Goal: Information Seeking & Learning: Learn about a topic

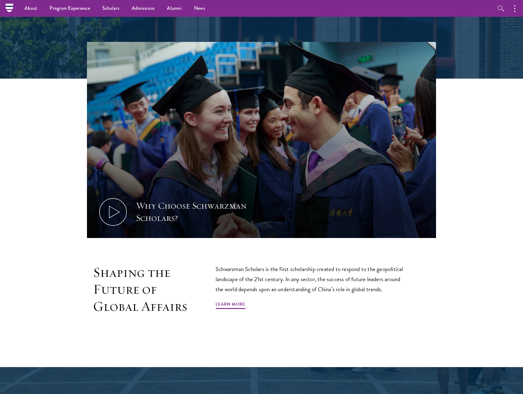
scroll to position [107, 0]
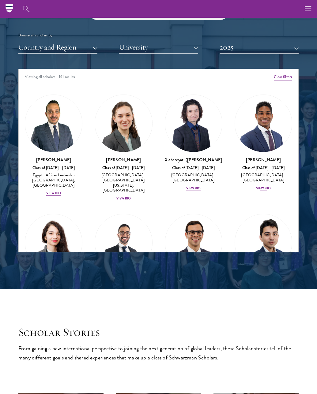
scroll to position [742, 0]
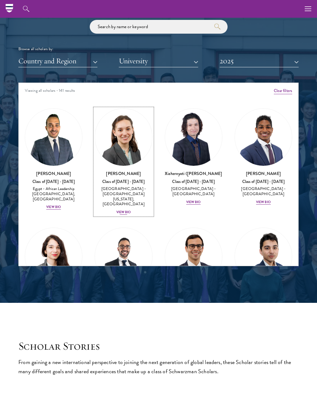
click at [127, 145] on img at bounding box center [123, 137] width 57 height 57
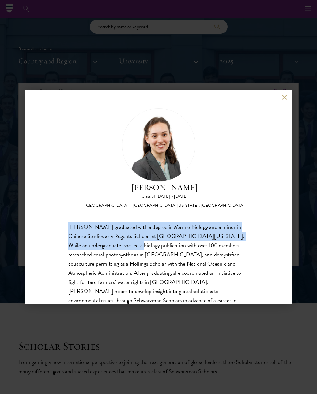
drag, startPoint x: 70, startPoint y: 229, endPoint x: 126, endPoint y: 246, distance: 58.2
click at [126, 246] on div "[PERSON_NAME] graduated with a degree in Marine Biology and a minor in Chinese …" at bounding box center [158, 273] width 181 height 101
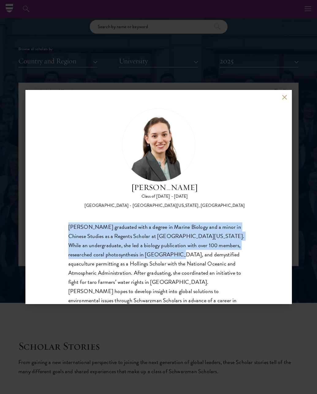
drag, startPoint x: 75, startPoint y: 228, endPoint x: 152, endPoint y: 254, distance: 82.1
click at [152, 254] on div "[PERSON_NAME] Class of [DATE] - [DATE] [GEOGRAPHIC_DATA] - [GEOGRAPHIC_DATA][US…" at bounding box center [158, 197] width 266 height 214
click at [152, 254] on div "[PERSON_NAME] graduated with a degree in Marine Biology and a minor in Chinese …" at bounding box center [158, 273] width 181 height 101
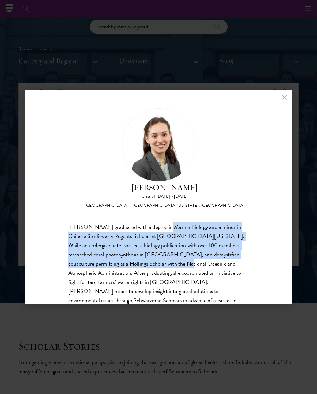
drag, startPoint x: 161, startPoint y: 227, endPoint x: 167, endPoint y: 269, distance: 41.8
click at [167, 269] on div "[PERSON_NAME] graduated with a degree in Marine Biology and a minor in Chinese …" at bounding box center [158, 273] width 181 height 101
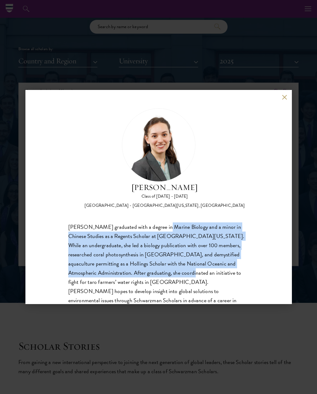
click at [167, 269] on div "[PERSON_NAME] graduated with a degree in Marine Biology and a minor in Chinese …" at bounding box center [158, 273] width 181 height 101
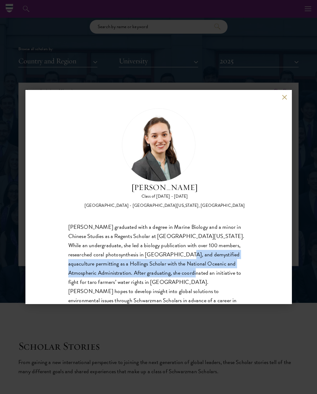
drag, startPoint x: 168, startPoint y: 276, endPoint x: 160, endPoint y: 252, distance: 25.6
click at [161, 253] on div "[PERSON_NAME] graduated with a degree in Marine Biology and a minor in Chinese …" at bounding box center [158, 273] width 181 height 101
click at [160, 252] on div "[PERSON_NAME] graduated with a degree in Marine Biology and a minor in Chinese …" at bounding box center [158, 273] width 181 height 101
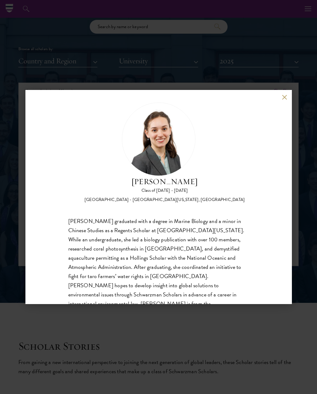
scroll to position [6, 0]
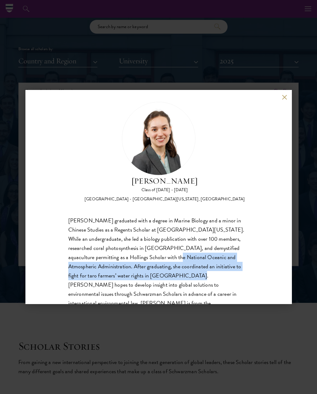
drag, startPoint x: 156, startPoint y: 261, endPoint x: 162, endPoint y: 276, distance: 16.2
click at [162, 276] on div "[PERSON_NAME] graduated with a degree in Marine Biology and a minor in Chinese …" at bounding box center [158, 266] width 181 height 101
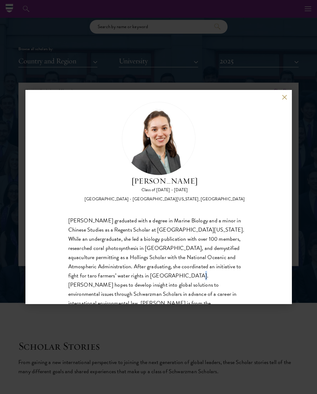
click at [160, 278] on div "[PERSON_NAME] graduated with a degree in Marine Biology and a minor in Chinese …" at bounding box center [158, 266] width 181 height 101
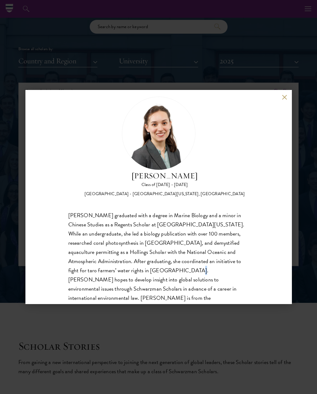
scroll to position [19, 0]
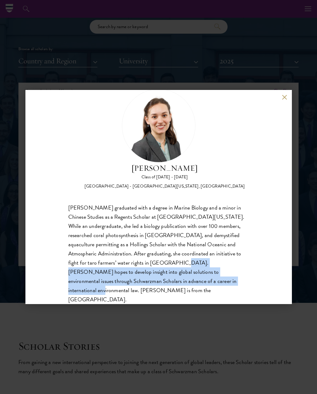
drag, startPoint x: 160, startPoint y: 279, endPoint x: 152, endPoint y: 259, distance: 21.7
click at [152, 259] on div "[PERSON_NAME] graduated with a degree in Marine Biology and a minor in Chinese …" at bounding box center [158, 253] width 181 height 101
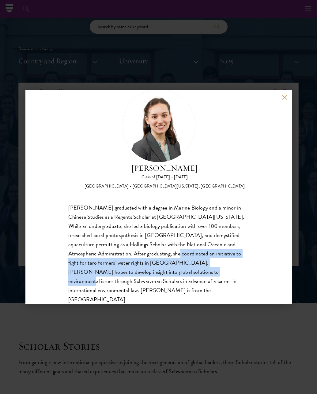
drag, startPoint x: 152, startPoint y: 256, endPoint x: 156, endPoint y: 275, distance: 19.2
click at [156, 275] on div "[PERSON_NAME] graduated with a degree in Marine Biology and a minor in Chinese …" at bounding box center [158, 253] width 181 height 101
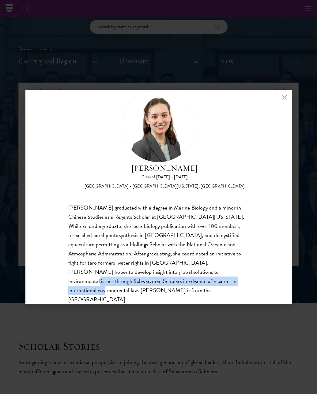
drag, startPoint x: 160, startPoint y: 284, endPoint x: 160, endPoint y: 266, distance: 17.8
click at [160, 267] on div "[PERSON_NAME] graduated with a degree in Marine Biology and a minor in Chinese …" at bounding box center [158, 253] width 181 height 101
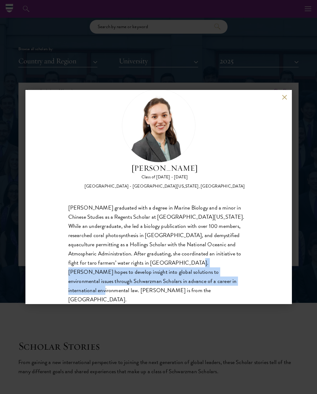
click at [160, 266] on div "[PERSON_NAME] graduated with a degree in Marine Biology and a minor in Chinese …" at bounding box center [158, 253] width 181 height 101
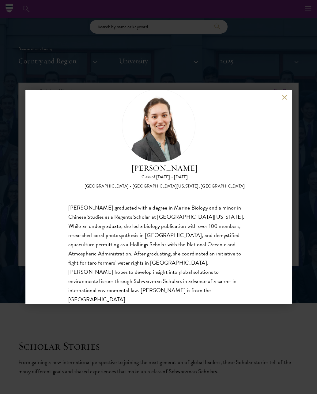
click at [280, 96] on div "[PERSON_NAME] Class of [DATE] - [DATE] [GEOGRAPHIC_DATA] - [GEOGRAPHIC_DATA][US…" at bounding box center [158, 197] width 266 height 214
click at [284, 96] on button at bounding box center [284, 97] width 5 height 5
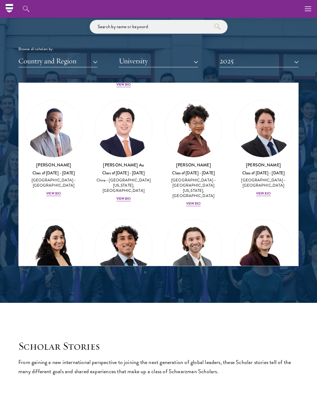
scroll to position [373, 0]
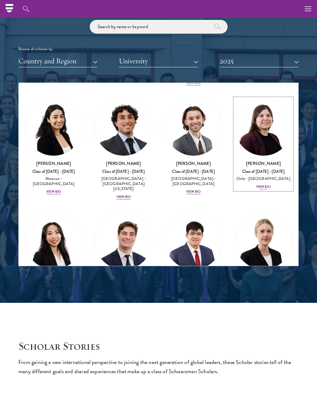
click at [263, 110] on img at bounding box center [263, 127] width 57 height 57
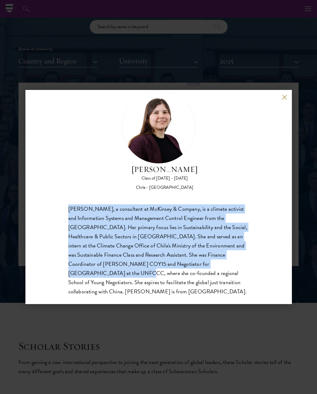
scroll to position [19, 0]
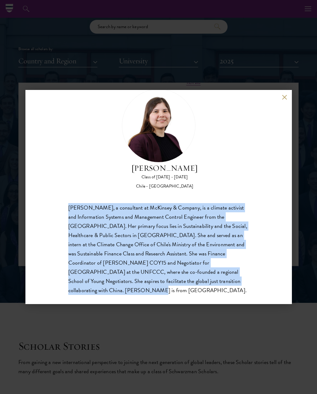
drag, startPoint x: 171, startPoint y: 228, endPoint x: 259, endPoint y: 277, distance: 101.0
click at [259, 277] on div "[PERSON_NAME] Class of [DATE] - [DATE] [GEOGRAPHIC_DATA] - [GEOGRAPHIC_DATA] [P…" at bounding box center [158, 197] width 266 height 214
click at [285, 99] on button at bounding box center [284, 97] width 5 height 5
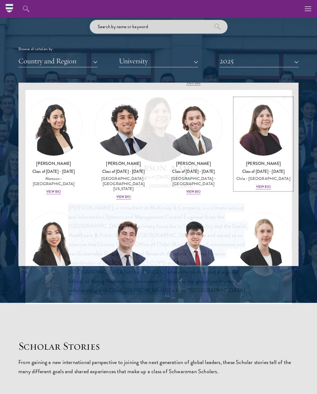
scroll to position [361, 0]
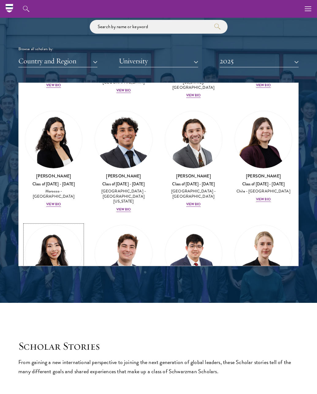
click at [53, 225] on img at bounding box center [53, 253] width 57 height 57
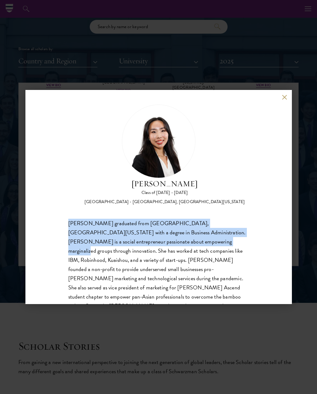
scroll to position [5, 0]
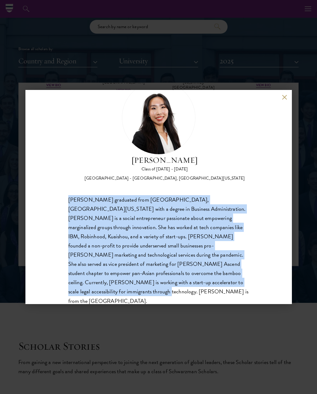
drag, startPoint x: 62, startPoint y: 224, endPoint x: 208, endPoint y: 290, distance: 160.0
click at [208, 290] on div "[PERSON_NAME] Class of [DATE] - [DATE] [GEOGRAPHIC_DATA] - [GEOGRAPHIC_DATA], […" at bounding box center [158, 197] width 266 height 214
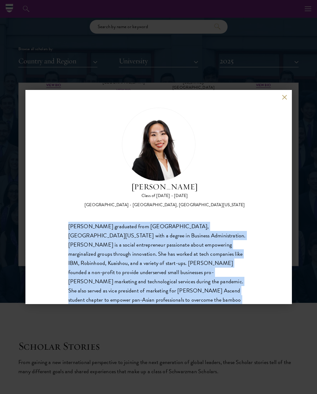
scroll to position [0, 0]
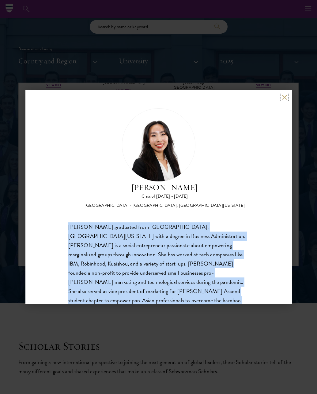
click at [285, 98] on button at bounding box center [284, 97] width 5 height 5
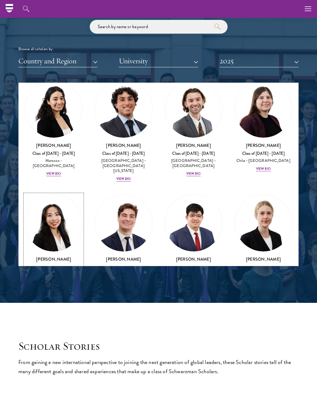
scroll to position [393, 0]
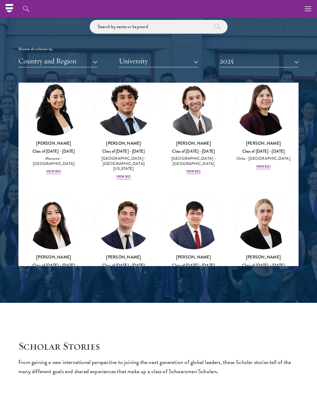
click at [134, 193] on img at bounding box center [123, 221] width 57 height 57
click at [137, 197] on img at bounding box center [123, 221] width 57 height 57
click at [131, 193] on img at bounding box center [123, 221] width 57 height 57
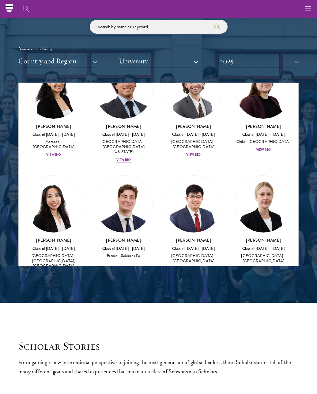
click at [114, 253] on div "France - Sciences Po" at bounding box center [124, 255] width 58 height 5
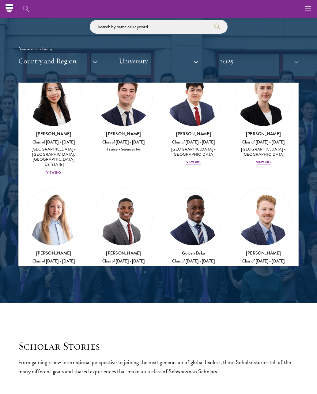
scroll to position [517, 0]
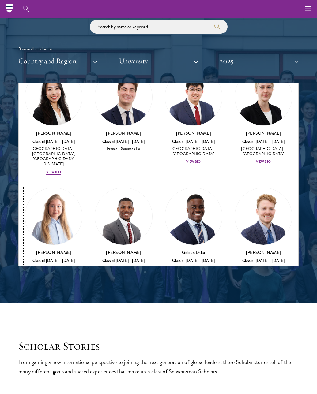
click at [57, 274] on div "View Bio" at bounding box center [53, 276] width 15 height 5
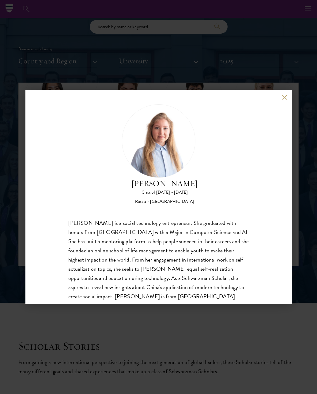
scroll to position [11, 0]
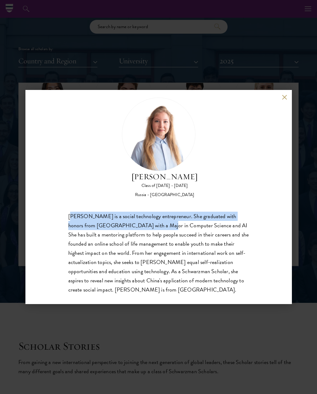
drag, startPoint x: 71, startPoint y: 216, endPoint x: 135, endPoint y: 222, distance: 64.5
click at [135, 222] on div "[PERSON_NAME] is a social technology entrepreneur. She graduated with honors fr…" at bounding box center [158, 253] width 181 height 83
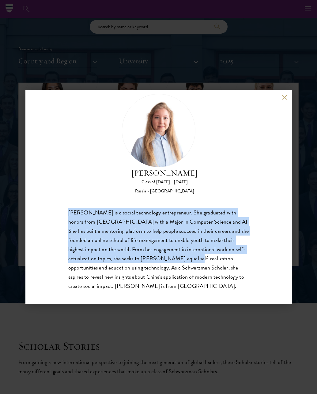
scroll to position [15, 0]
drag, startPoint x: 70, startPoint y: 217, endPoint x: 156, endPoint y: 257, distance: 94.8
click at [157, 258] on div "[PERSON_NAME] Class of [DATE] - [DATE] [GEOGRAPHIC_DATA] - [GEOGRAPHIC_DATA] [P…" at bounding box center [158, 197] width 266 height 214
click at [156, 257] on div "[PERSON_NAME] is a social technology entrepreneur. She graduated with honors fr…" at bounding box center [158, 249] width 181 height 83
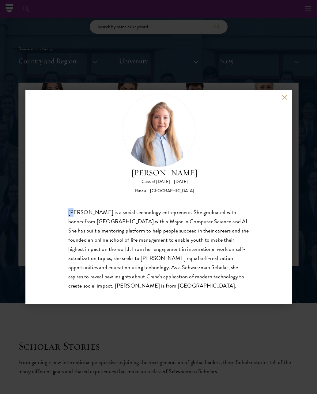
drag, startPoint x: 73, startPoint y: 209, endPoint x: 58, endPoint y: 214, distance: 15.1
click at [65, 212] on div "[PERSON_NAME] Class of [DATE] - [DATE] [GEOGRAPHIC_DATA] - [GEOGRAPHIC_DATA] [P…" at bounding box center [158, 197] width 266 height 214
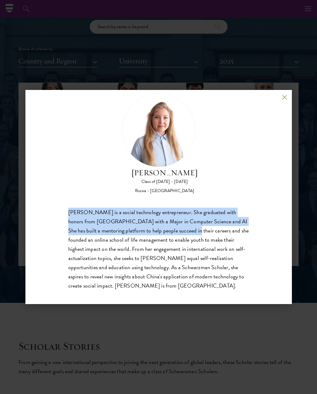
drag, startPoint x: 58, startPoint y: 214, endPoint x: 159, endPoint y: 234, distance: 102.7
click at [159, 234] on div "[PERSON_NAME] Class of [DATE] - [DATE] [GEOGRAPHIC_DATA] - [GEOGRAPHIC_DATA] [P…" at bounding box center [158, 197] width 266 height 214
click at [159, 234] on div "[PERSON_NAME] is a social technology entrepreneur. She graduated with honors fr…" at bounding box center [158, 249] width 181 height 83
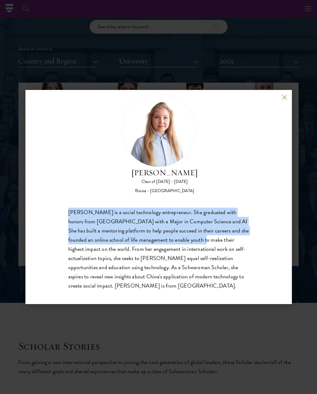
drag, startPoint x: 170, startPoint y: 238, endPoint x: 64, endPoint y: 212, distance: 109.4
click at [64, 212] on div "[PERSON_NAME] Class of [DATE] - [DATE] [GEOGRAPHIC_DATA] - [GEOGRAPHIC_DATA] [P…" at bounding box center [158, 197] width 266 height 214
drag, startPoint x: 64, startPoint y: 212, endPoint x: 139, endPoint y: 238, distance: 79.9
click at [139, 238] on div "[PERSON_NAME] Class of [DATE] - [DATE] [GEOGRAPHIC_DATA] - [GEOGRAPHIC_DATA] [P…" at bounding box center [158, 197] width 266 height 214
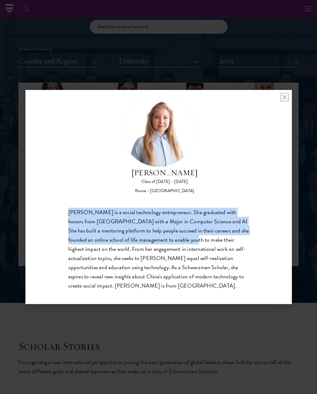
click at [283, 96] on button at bounding box center [284, 97] width 5 height 5
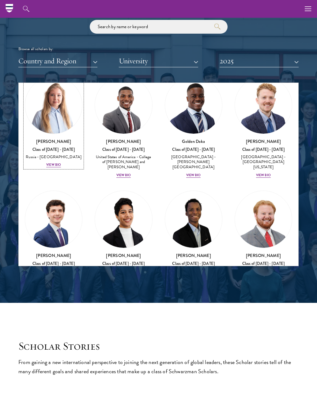
scroll to position [629, 0]
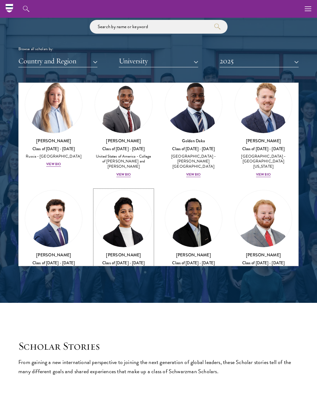
click at [126, 190] on img at bounding box center [123, 218] width 57 height 57
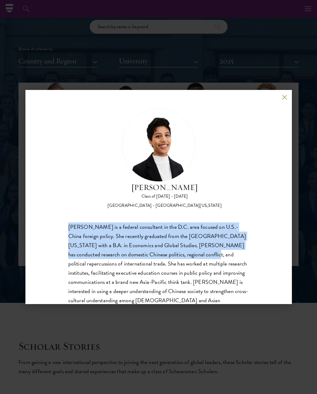
drag, startPoint x: 174, startPoint y: 216, endPoint x: 176, endPoint y: 257, distance: 41.4
click at [176, 257] on div "[PERSON_NAME] Class of [DATE] - [DATE] [GEOGRAPHIC_DATA] - [GEOGRAPHIC_DATA][US…" at bounding box center [158, 211] width 181 height 206
click at [176, 257] on div "[PERSON_NAME] is a federal consultant in the D.C. area focused on U.S.-China fo…" at bounding box center [158, 269] width 181 height 92
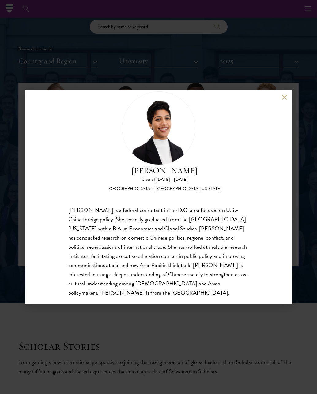
scroll to position [19, 0]
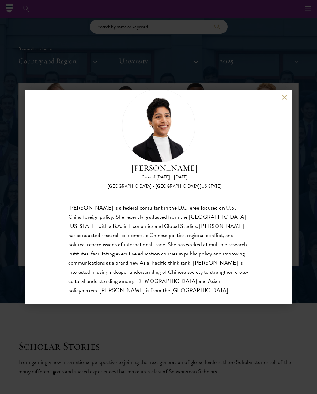
click at [284, 99] on button at bounding box center [284, 97] width 5 height 5
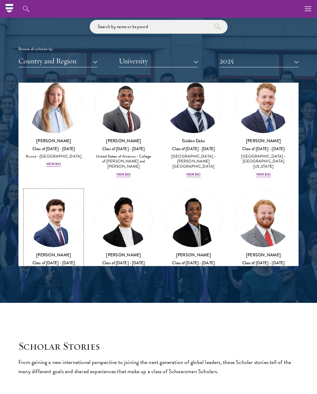
click at [58, 190] on img at bounding box center [53, 218] width 57 height 57
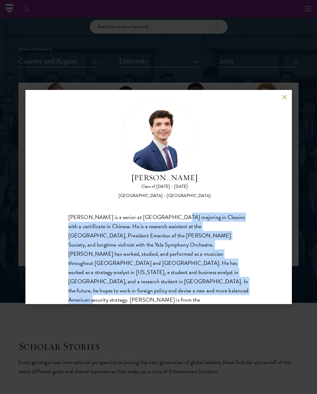
scroll to position [10, 0]
drag, startPoint x: 165, startPoint y: 223, endPoint x: 227, endPoint y: 292, distance: 93.0
click at [227, 292] on div "[PERSON_NAME] Class of [DATE] - [DATE] [GEOGRAPHIC_DATA] - [GEOGRAPHIC_DATA] [P…" at bounding box center [158, 197] width 266 height 214
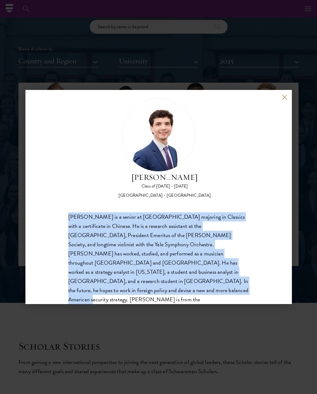
drag, startPoint x: 253, startPoint y: 284, endPoint x: 65, endPoint y: 219, distance: 198.7
click at [65, 219] on div "[PERSON_NAME] Class of [DATE] - [DATE] [GEOGRAPHIC_DATA] - [GEOGRAPHIC_DATA] [P…" at bounding box center [158, 197] width 266 height 214
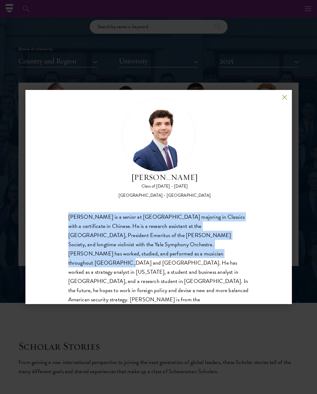
drag, startPoint x: 67, startPoint y: 215, endPoint x: 164, endPoint y: 254, distance: 104.8
click at [164, 254] on div "[PERSON_NAME] Class of [DATE] - [DATE] [GEOGRAPHIC_DATA] - [GEOGRAPHIC_DATA] [P…" at bounding box center [158, 197] width 266 height 214
click at [164, 254] on div "[PERSON_NAME] is a senior at [GEOGRAPHIC_DATA] majoring in Classics with a cert…" at bounding box center [158, 262] width 181 height 101
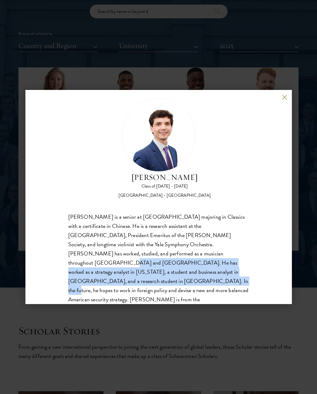
scroll to position [763, 0]
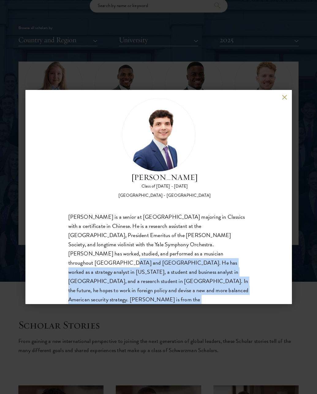
drag, startPoint x: 164, startPoint y: 254, endPoint x: 242, endPoint y: 285, distance: 84.0
click at [242, 285] on div "[PERSON_NAME] is a senior at [GEOGRAPHIC_DATA] majoring in Classics with a cert…" at bounding box center [158, 262] width 181 height 101
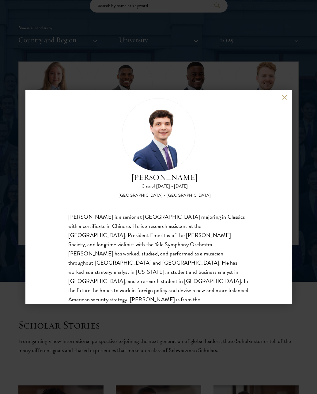
scroll to position [0, 0]
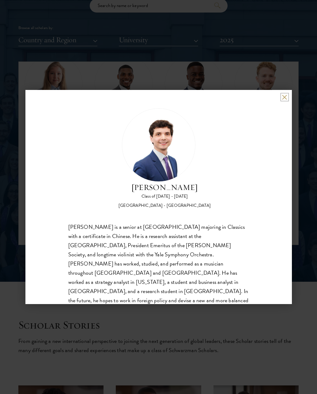
click at [286, 98] on button at bounding box center [284, 97] width 5 height 5
